Goal: Check status: Check status

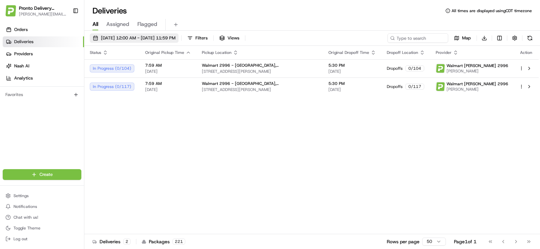
click at [152, 37] on span "[DATE] 12:00 AM - [DATE] 11:59 PM" at bounding box center [138, 38] width 75 height 6
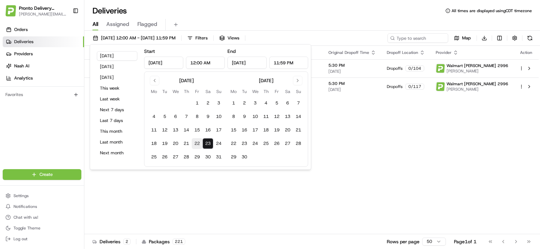
click at [199, 144] on button "22" at bounding box center [197, 143] width 11 height 11
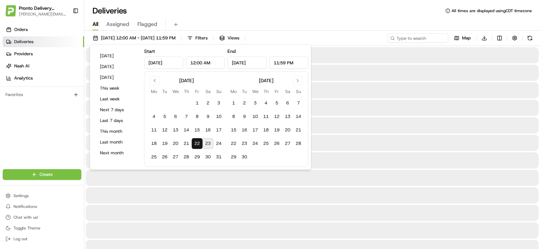
type input "[DATE]"
click at [199, 144] on button "22" at bounding box center [197, 143] width 11 height 11
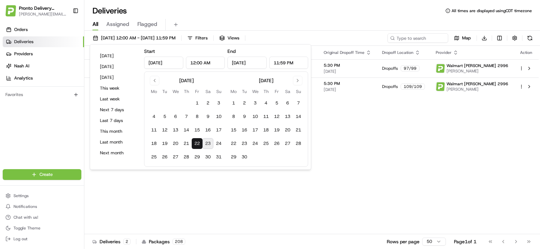
click at [49, 138] on div "Orders Deliveries Providers [PERSON_NAME] Analytics Favorites" at bounding box center [42, 98] width 84 height 152
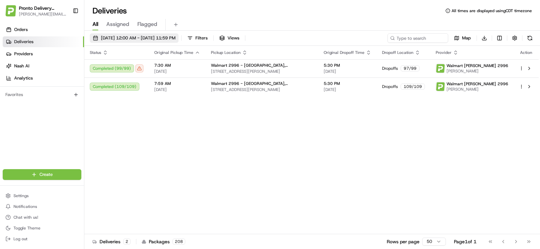
click at [147, 37] on span "[DATE] 12:00 AM - [DATE] 11:59 PM" at bounding box center [138, 38] width 75 height 6
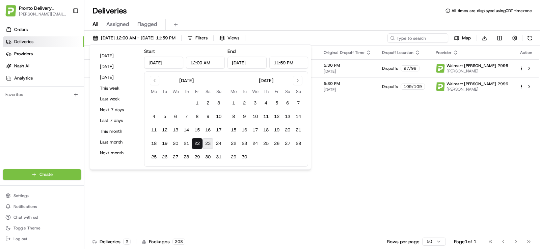
click at [212, 145] on button "23" at bounding box center [208, 143] width 11 height 11
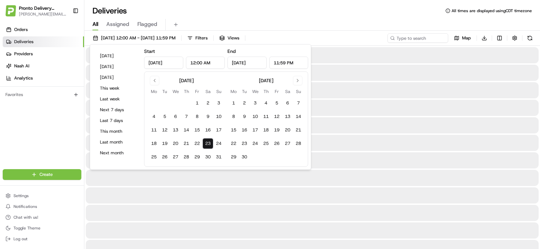
type input "[DATE]"
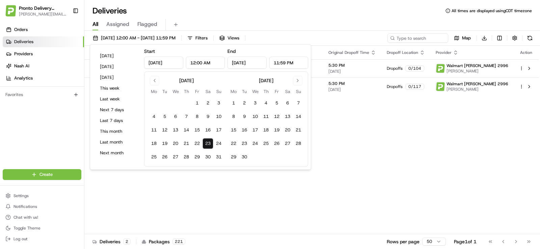
click at [210, 144] on button "23" at bounding box center [208, 143] width 11 height 11
click at [51, 127] on div "Orders Deliveries Providers [PERSON_NAME] Analytics Favorites" at bounding box center [42, 98] width 84 height 152
